Goal: Information Seeking & Learning: Learn about a topic

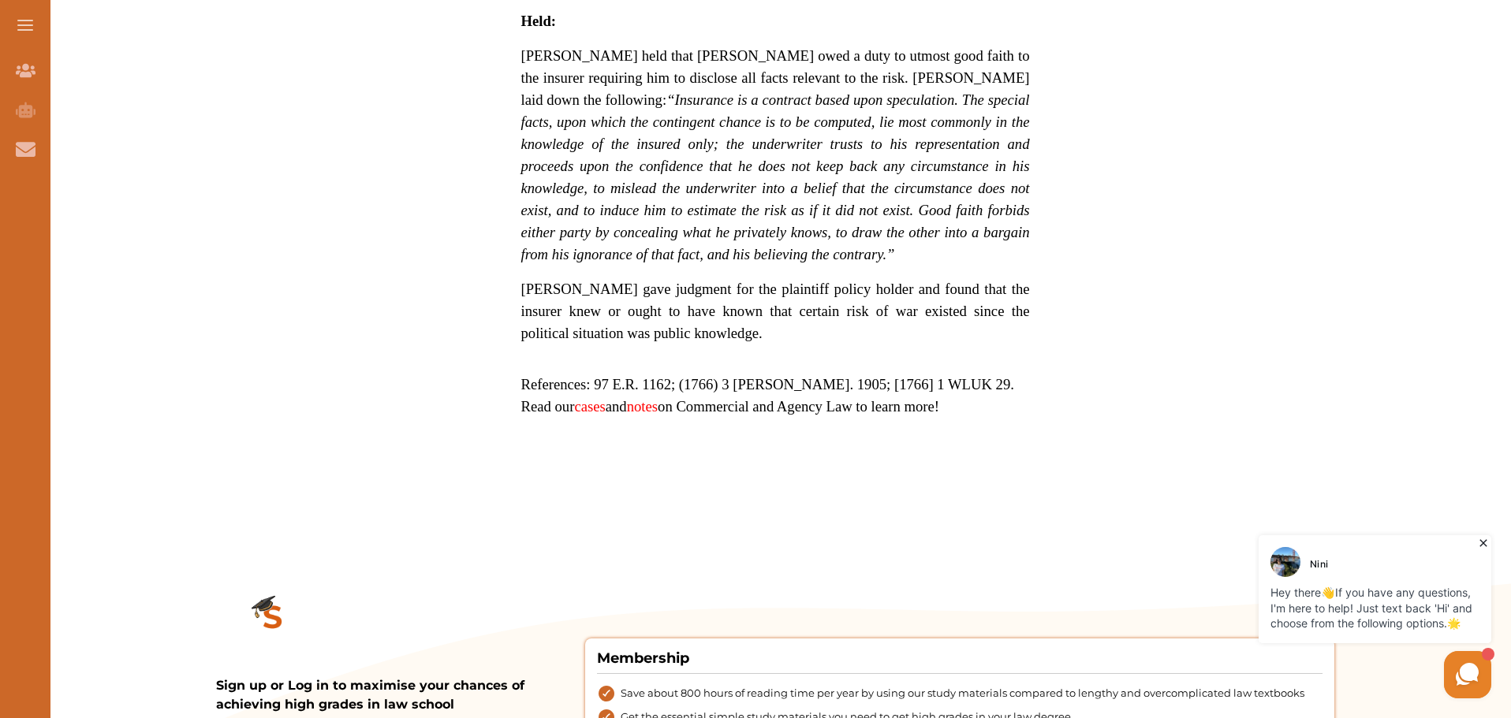
scroll to position [1183, 0]
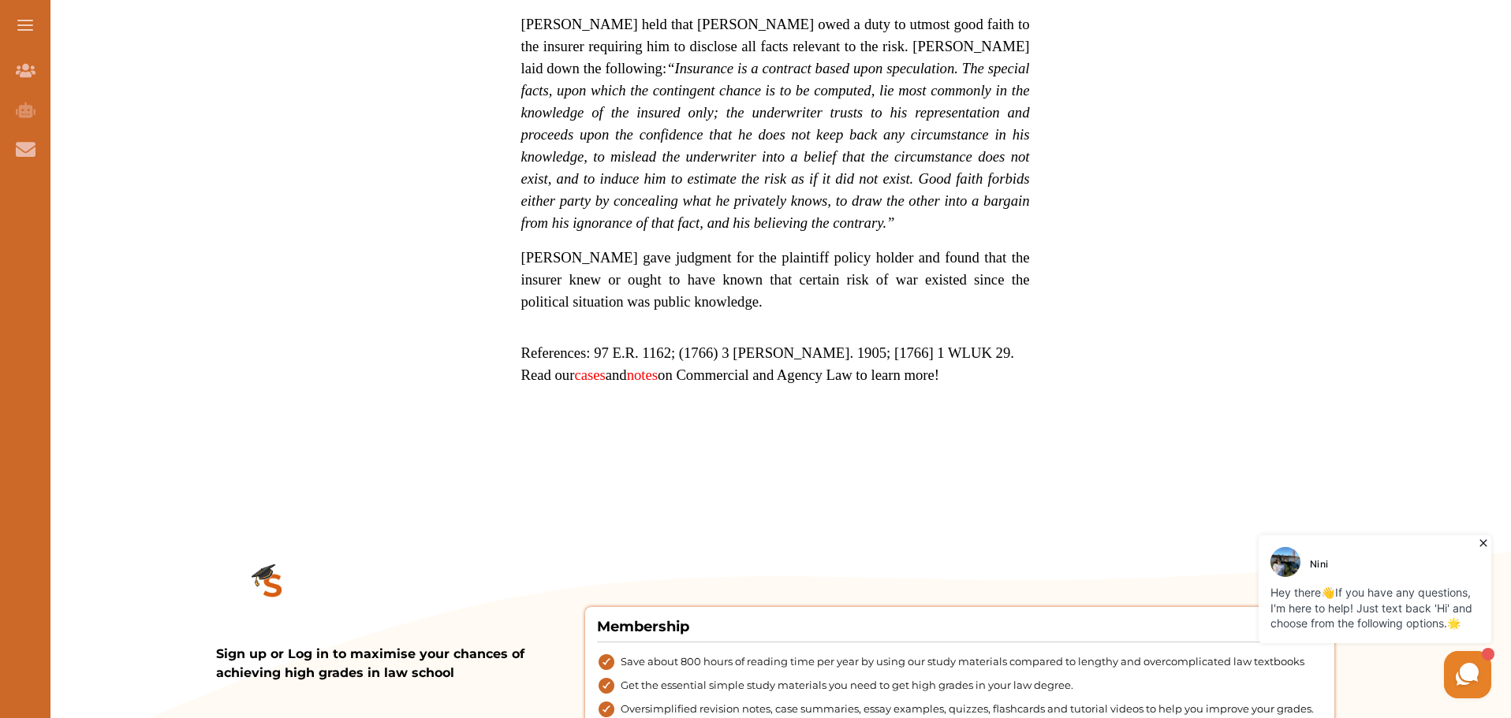
click at [921, 386] on p at bounding box center [775, 395] width 509 height 19
